Goal: Transaction & Acquisition: Purchase product/service

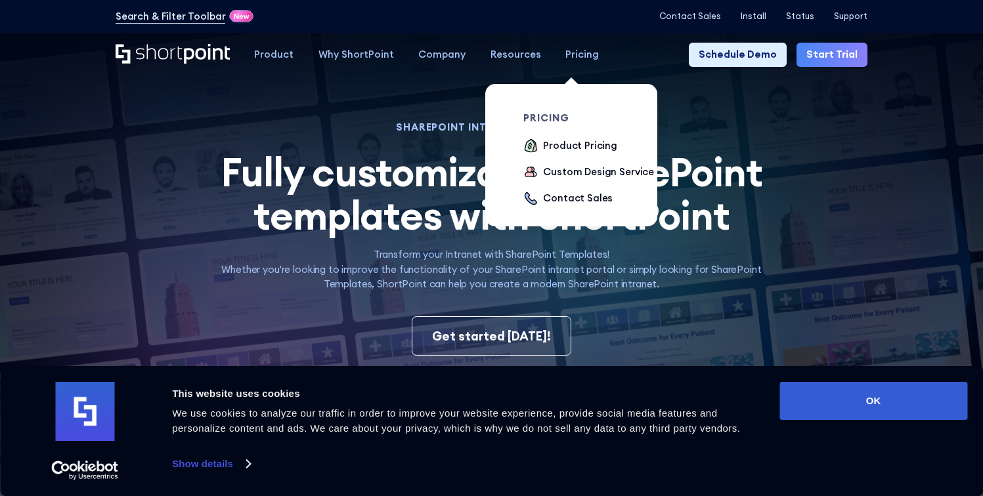
click at [580, 60] on div "Pricing" at bounding box center [581, 54] width 33 height 14
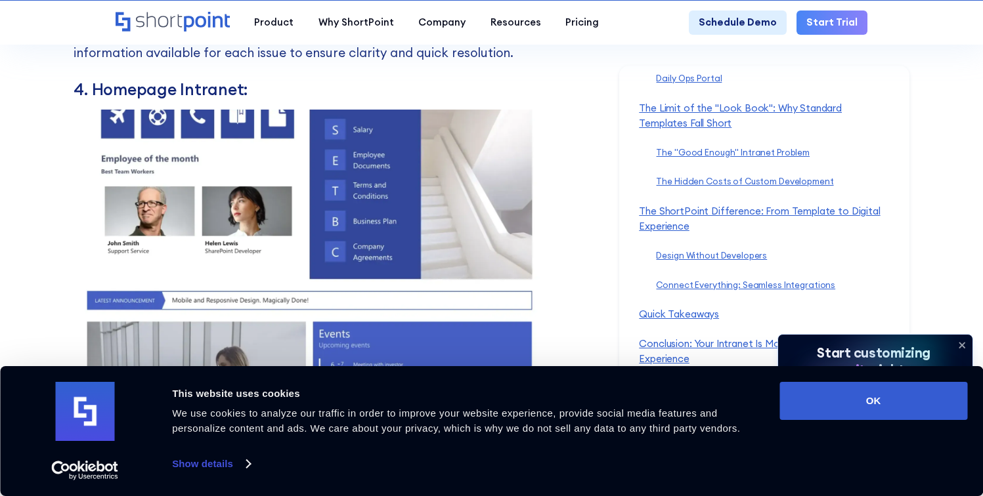
scroll to position [7187, 0]
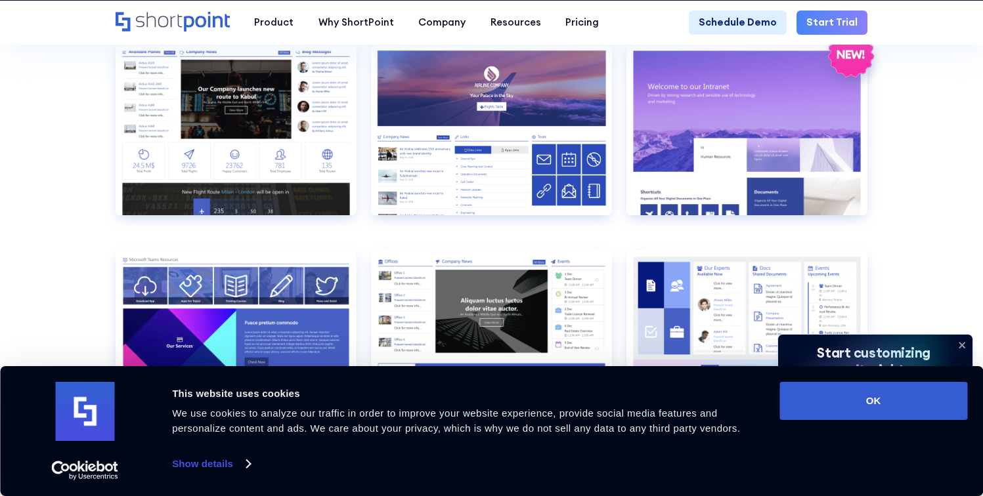
scroll to position [1562, 0]
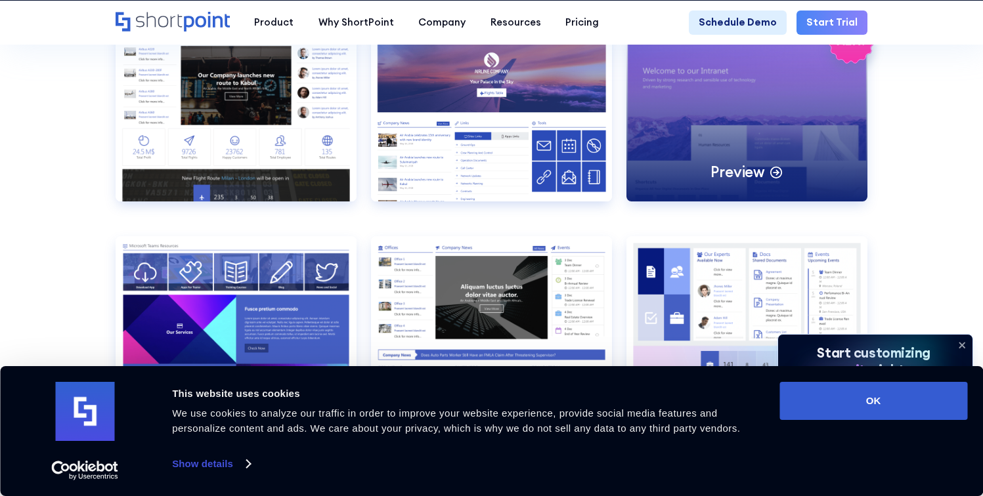
click at [735, 87] on div "Preview" at bounding box center [746, 116] width 241 height 172
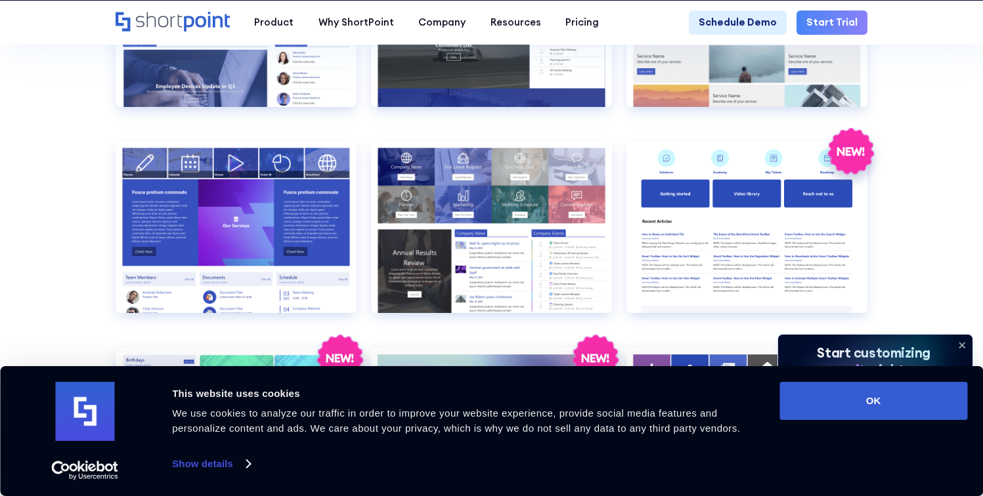
scroll to position [2485, 0]
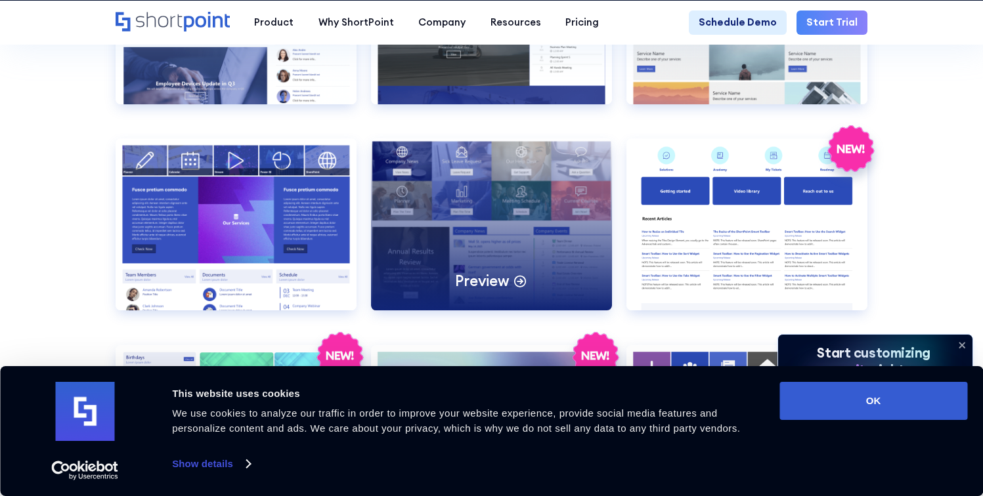
click at [477, 202] on div "Preview" at bounding box center [491, 225] width 241 height 172
click at [490, 290] on div "Preview" at bounding box center [491, 225] width 241 height 172
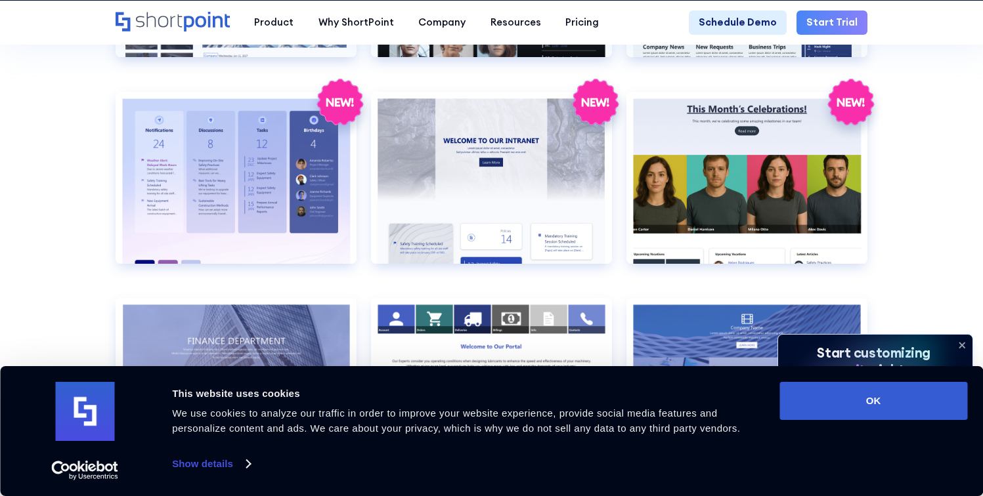
scroll to position [2117, 0]
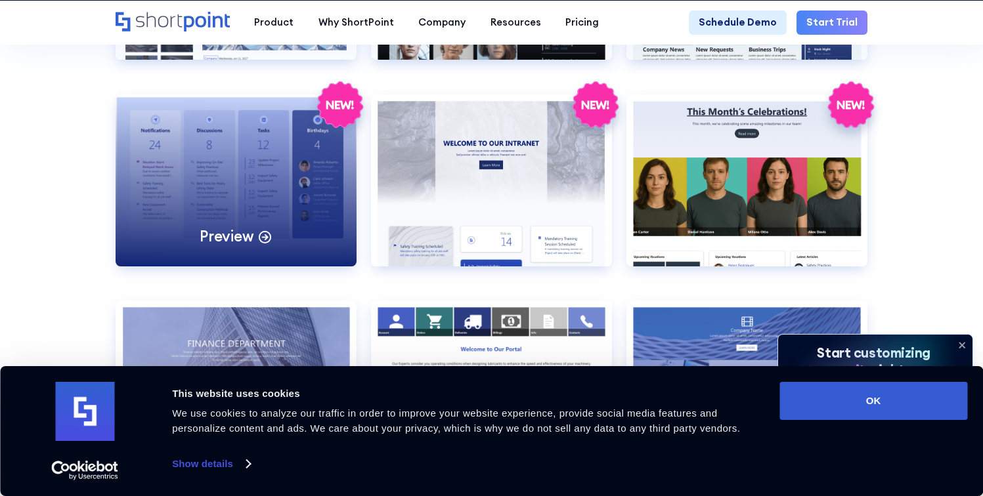
click at [275, 187] on div "Preview" at bounding box center [236, 181] width 241 height 172
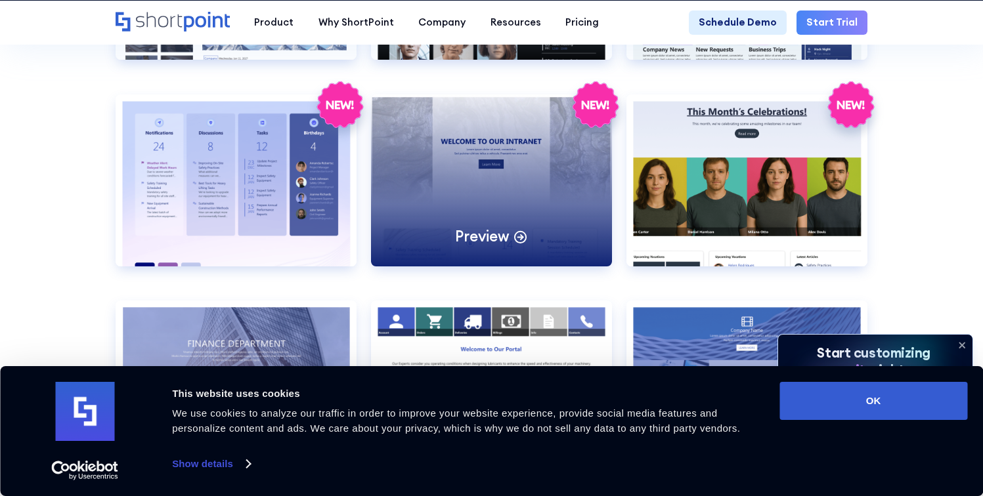
click at [479, 208] on div "Preview" at bounding box center [491, 181] width 241 height 172
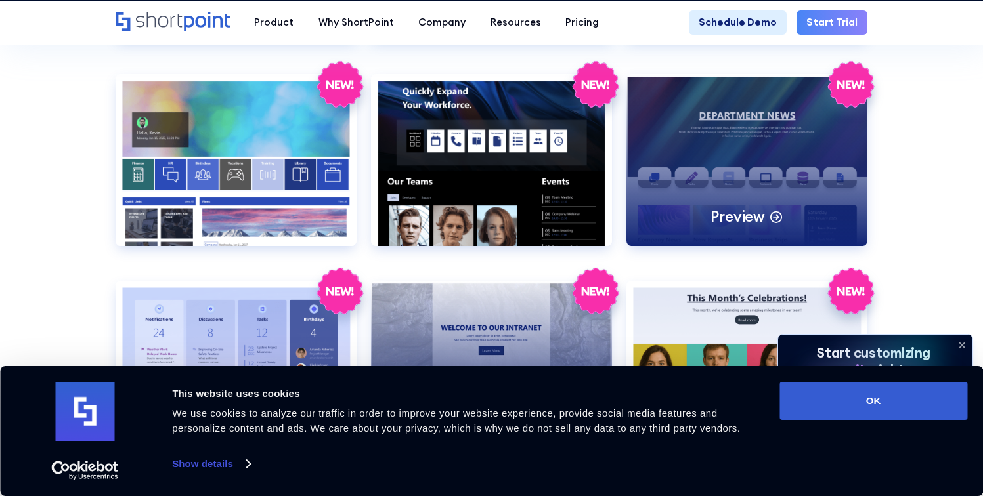
scroll to position [1932, 0]
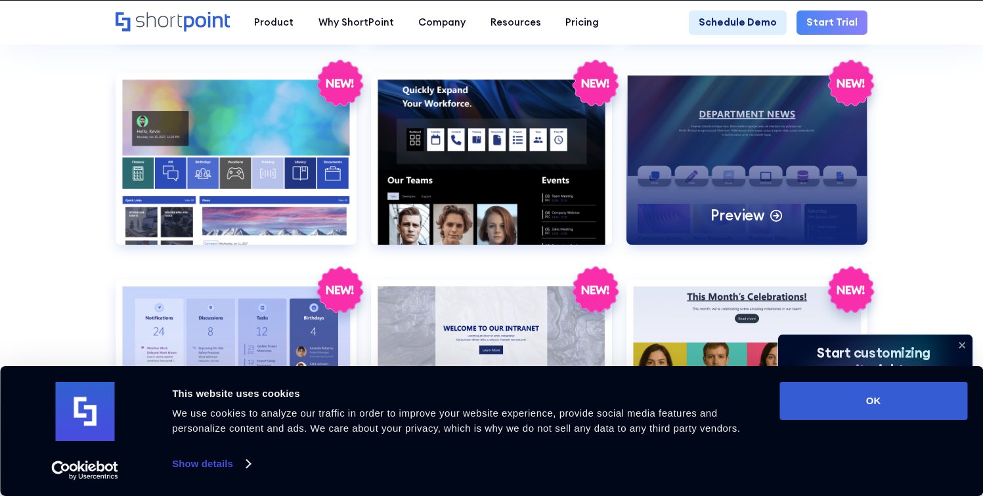
click at [742, 158] on div "Preview" at bounding box center [746, 159] width 241 height 172
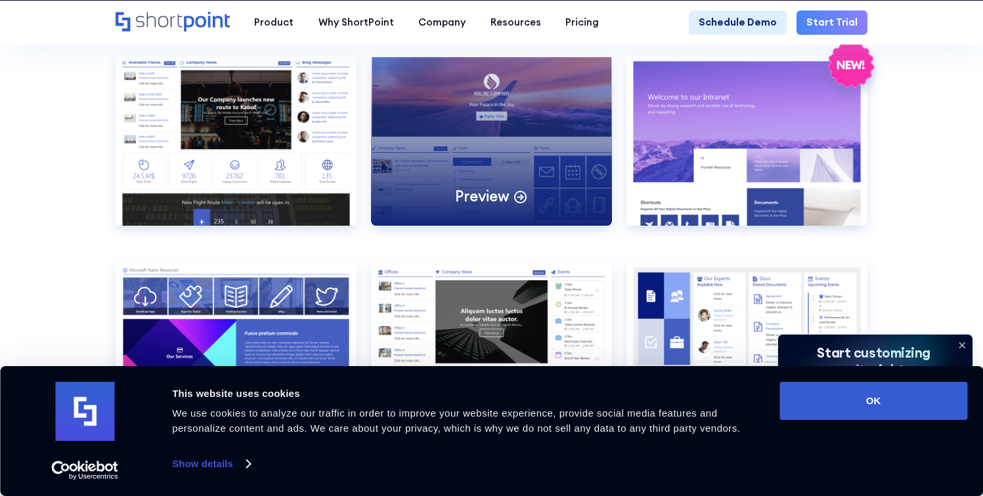
scroll to position [0, 0]
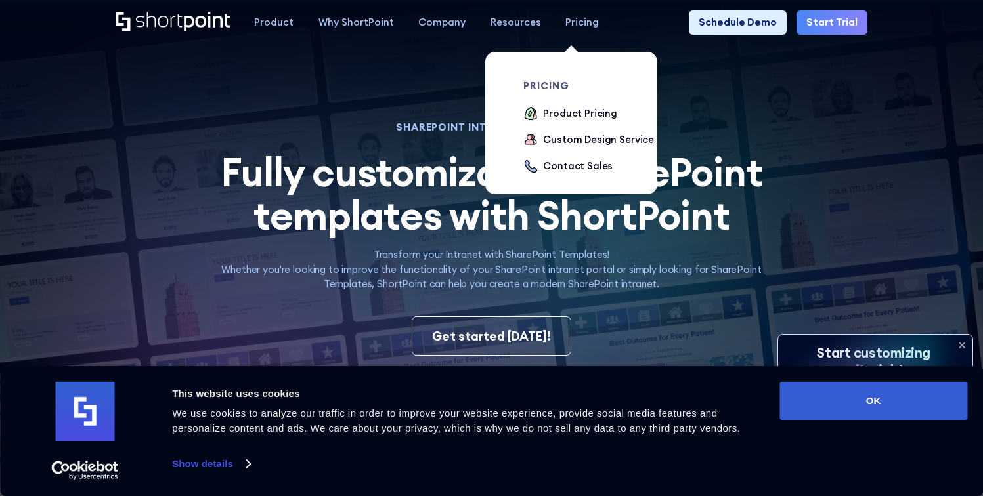
click at [580, 28] on div "Pricing" at bounding box center [581, 22] width 33 height 14
click at [588, 119] on div "Product Pricing" at bounding box center [580, 113] width 74 height 14
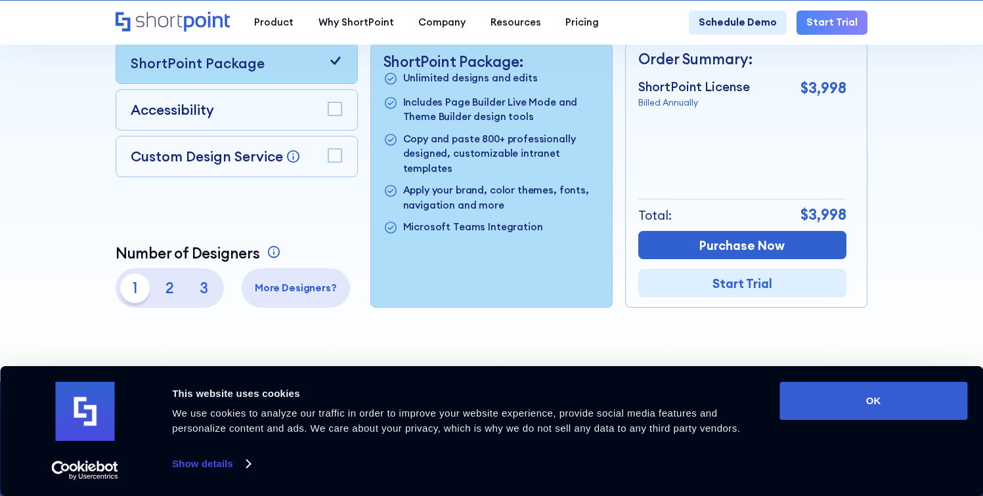
scroll to position [377, 0]
